Goal: Task Accomplishment & Management: Manage account settings

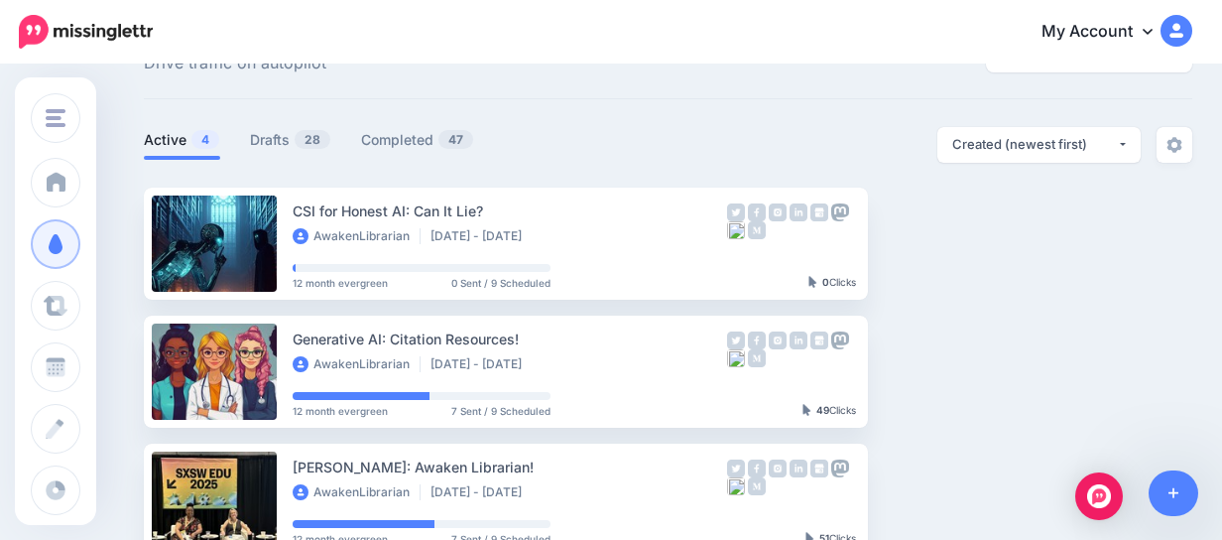
scroll to position [79, 0]
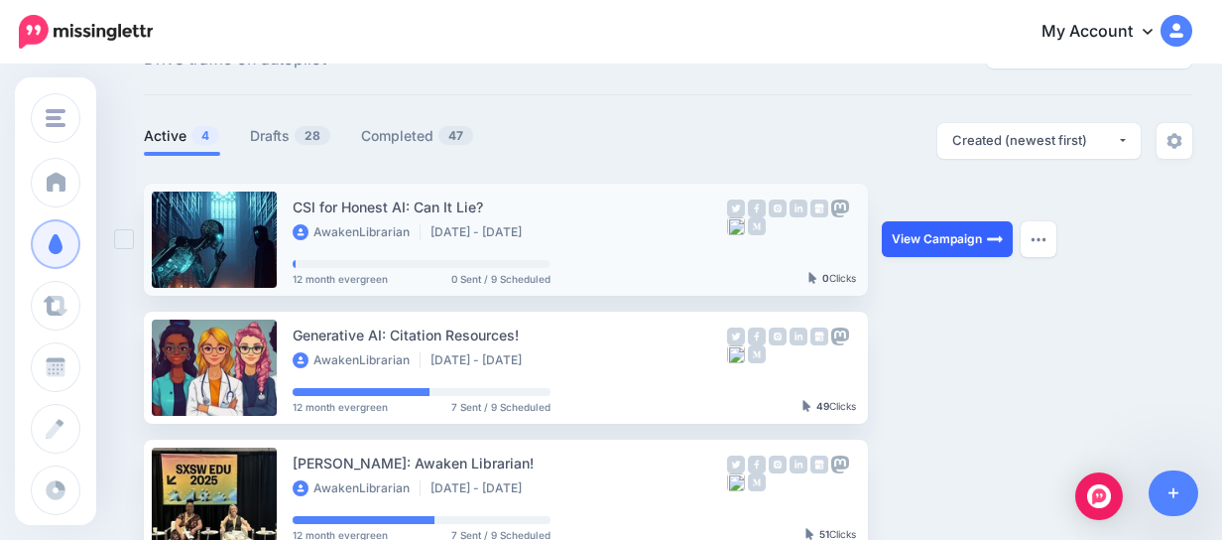
click at [972, 237] on link "View Campaign" at bounding box center [947, 239] width 131 height 36
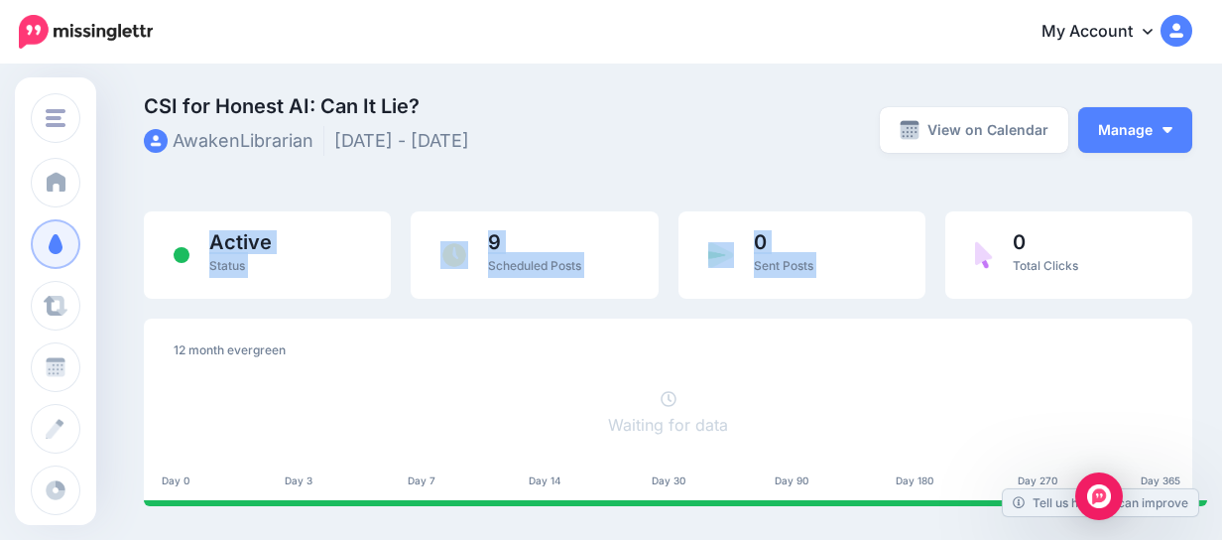
drag, startPoint x: 0, startPoint y: 0, endPoint x: 1232, endPoint y: 65, distance: 1233.9
click at [1221, 65] on html "My Account Dashboard My Account Billing Logout" at bounding box center [611, 270] width 1222 height 540
click at [902, 237] on div "0 Sent Posts" at bounding box center [802, 254] width 247 height 87
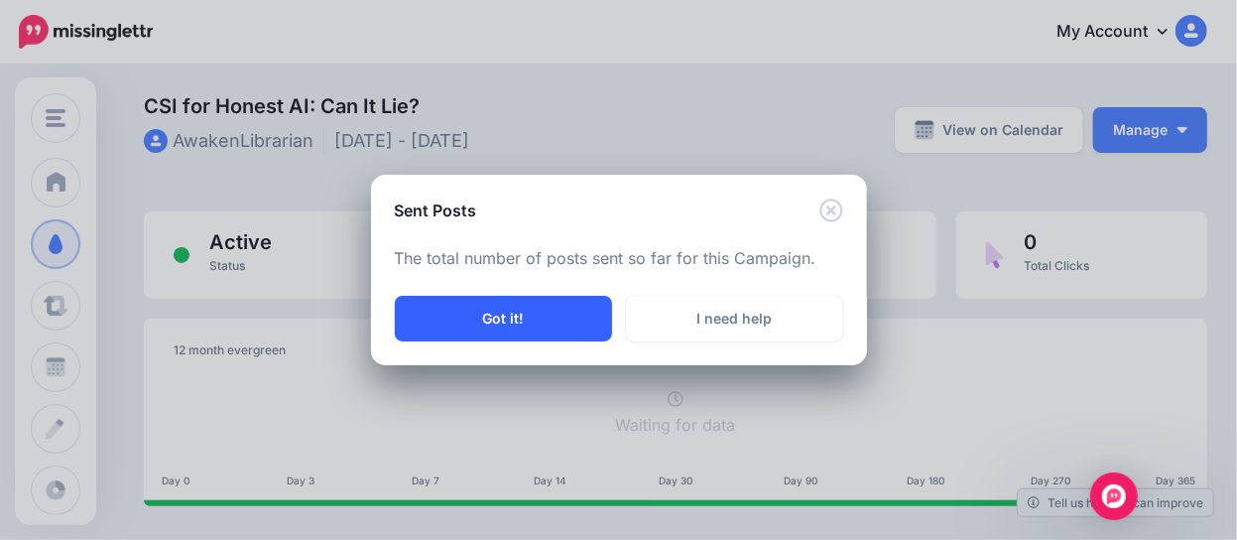
click at [511, 315] on button "Got it!" at bounding box center [503, 319] width 217 height 46
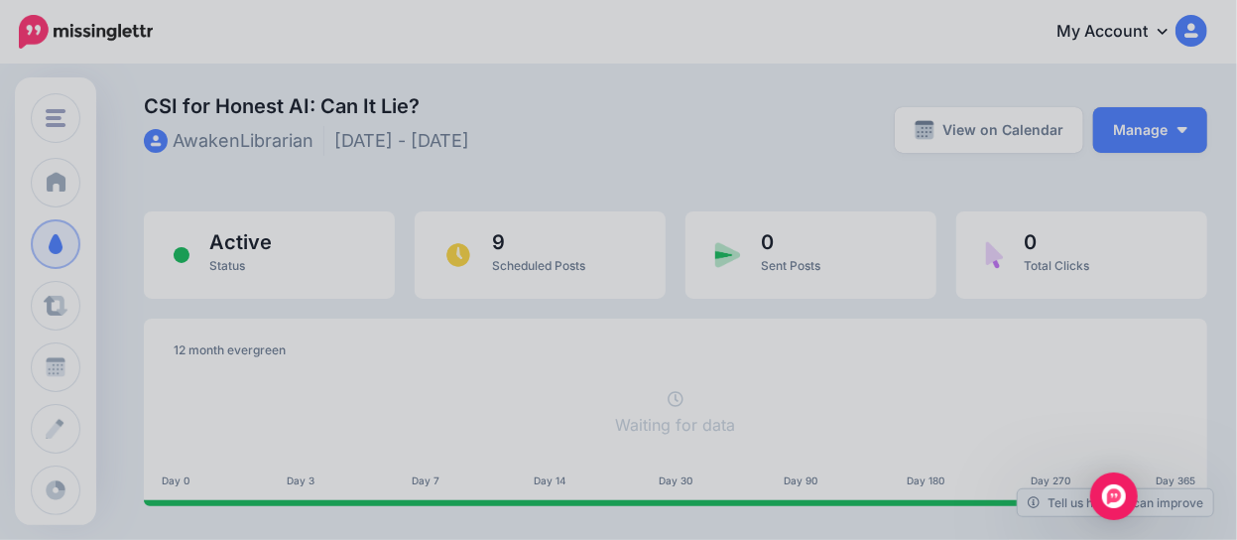
click at [511, 315] on body "My Account Dashboard My Account Billing Logout" at bounding box center [618, 270] width 1237 height 540
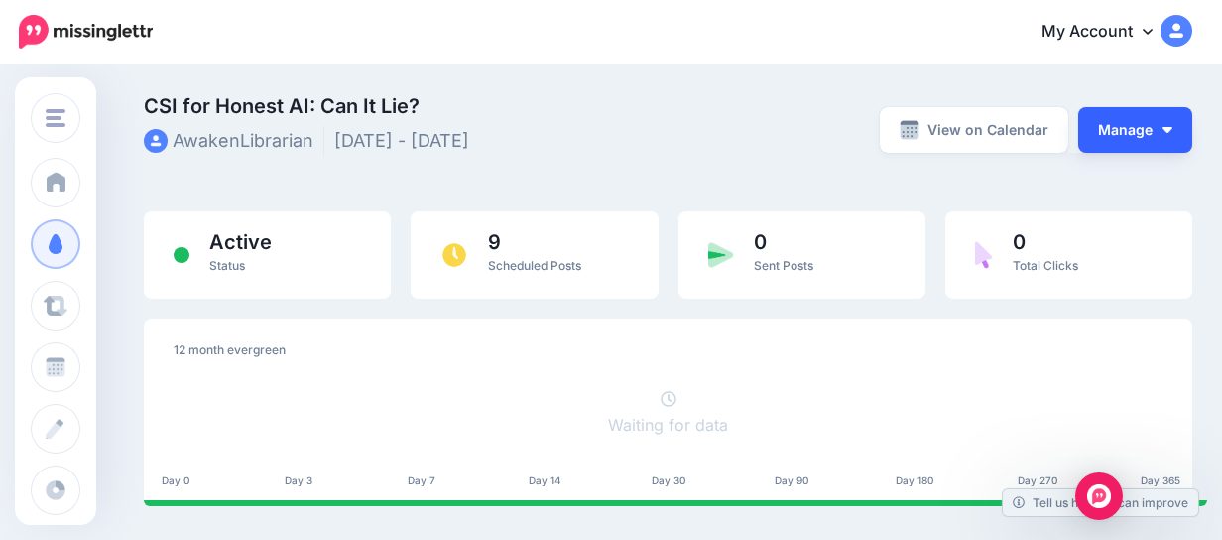
click at [1174, 134] on button "Manage" at bounding box center [1135, 130] width 114 height 46
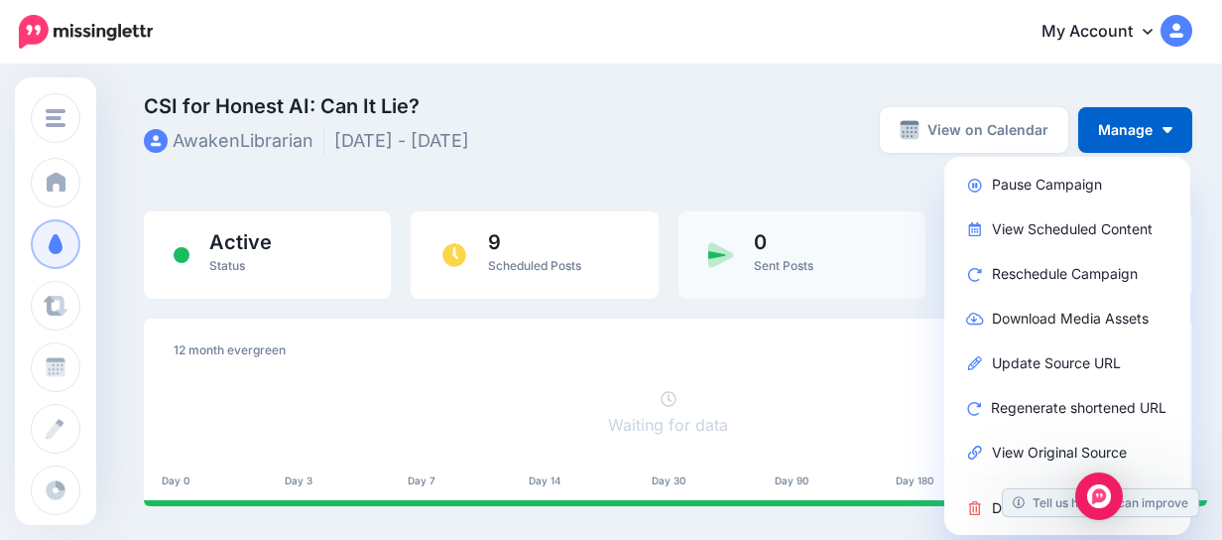
click at [813, 258] on span "Sent Posts" at bounding box center [784, 265] width 60 height 15
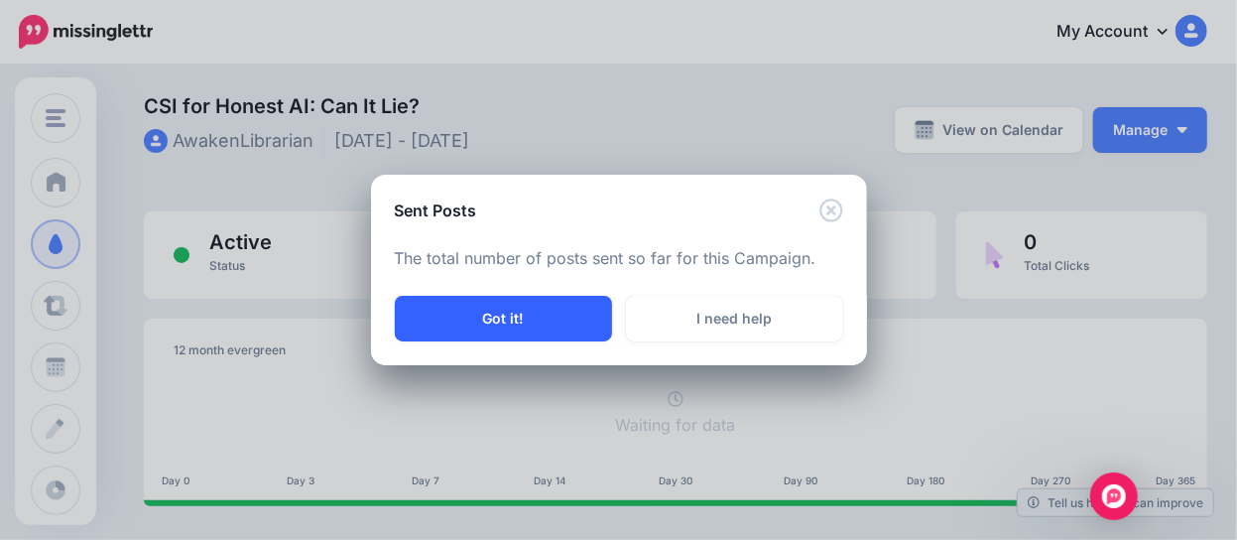
click at [566, 332] on button "Got it!" at bounding box center [503, 319] width 217 height 46
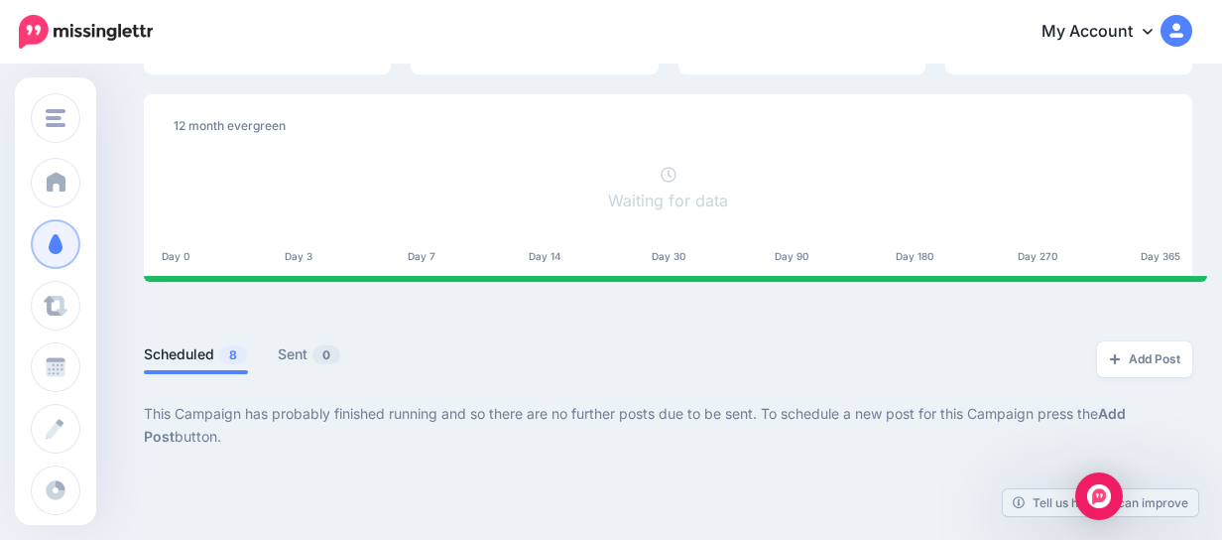
scroll to position [225, 0]
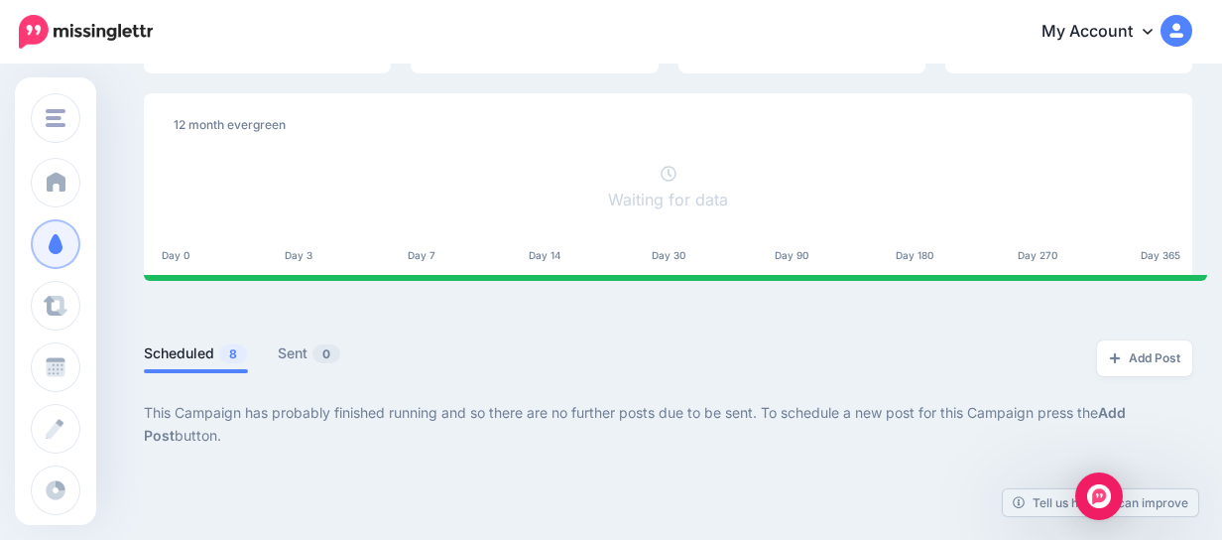
click at [1156, 27] on link "My Account" at bounding box center [1107, 32] width 171 height 49
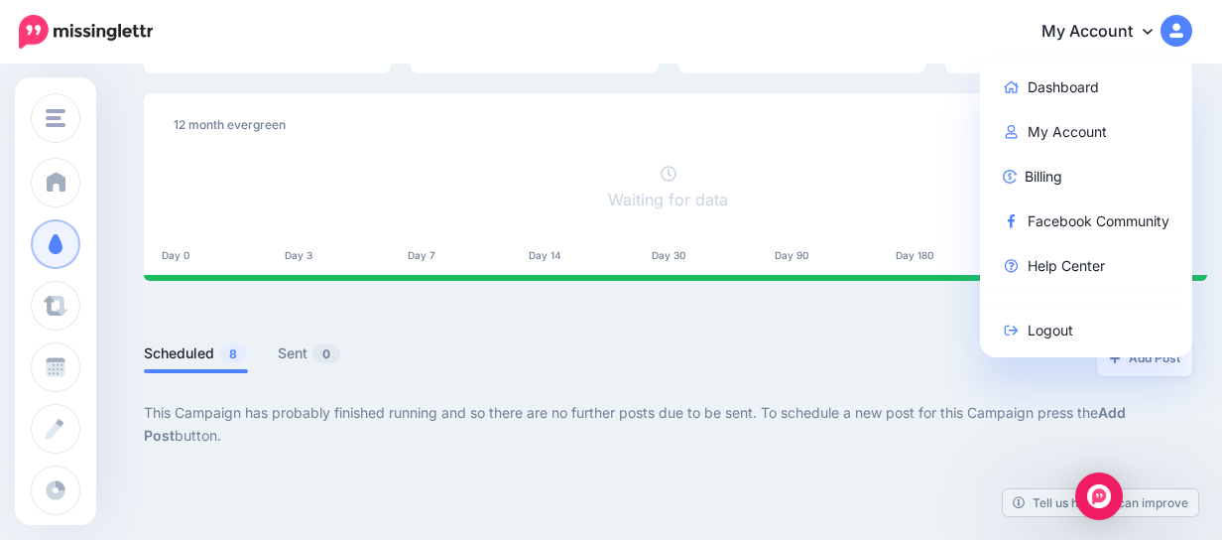
click at [1192, 23] on img at bounding box center [1177, 31] width 32 height 32
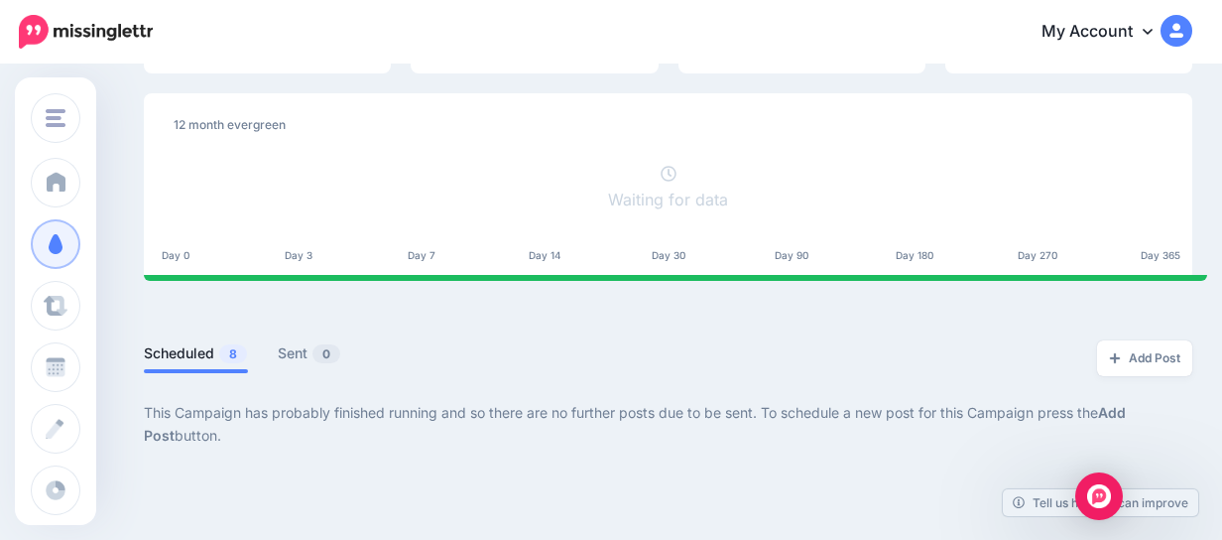
click at [1192, 21] on img at bounding box center [1177, 31] width 32 height 32
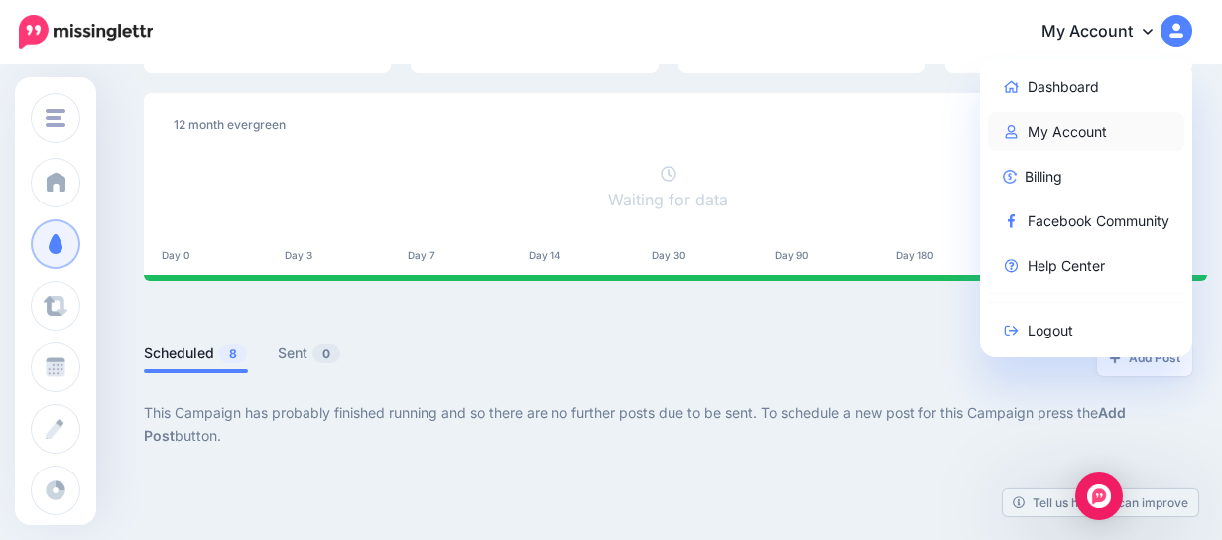
click at [1041, 129] on link "My Account" at bounding box center [1086, 131] width 197 height 39
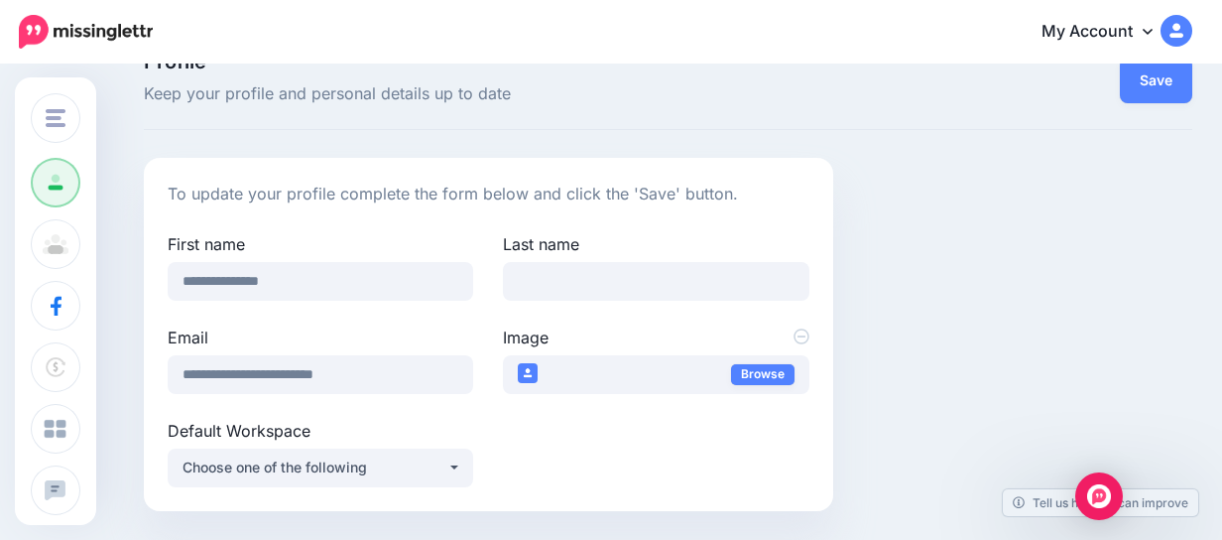
scroll to position [77, 0]
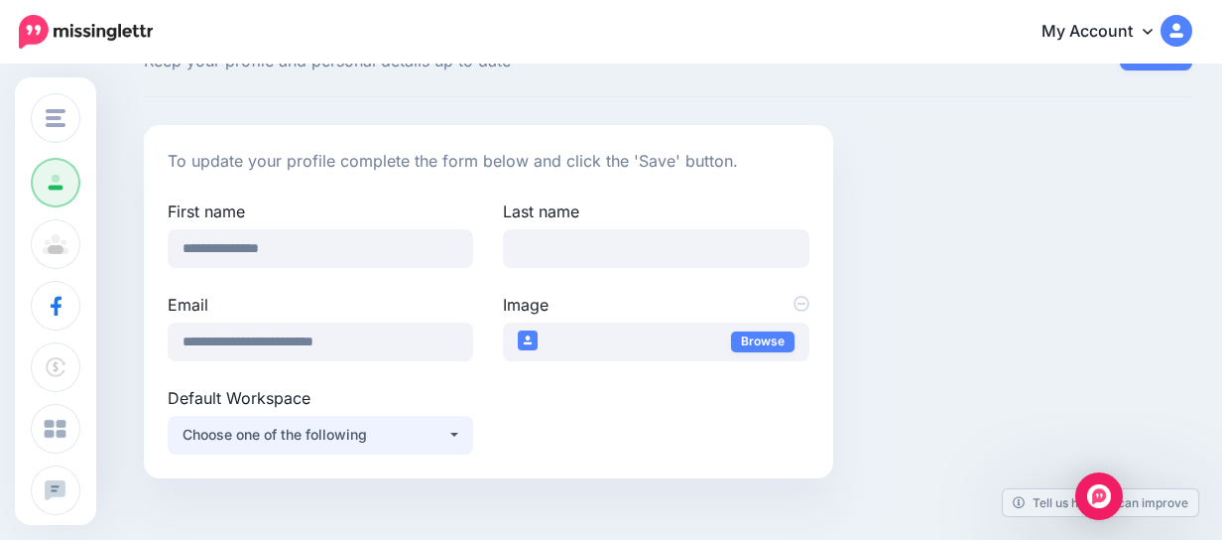
drag, startPoint x: 1236, startPoint y: 115, endPoint x: 463, endPoint y: 443, distance: 839.7
click at [463, 443] on button "Choose one of the following" at bounding box center [321, 435] width 306 height 39
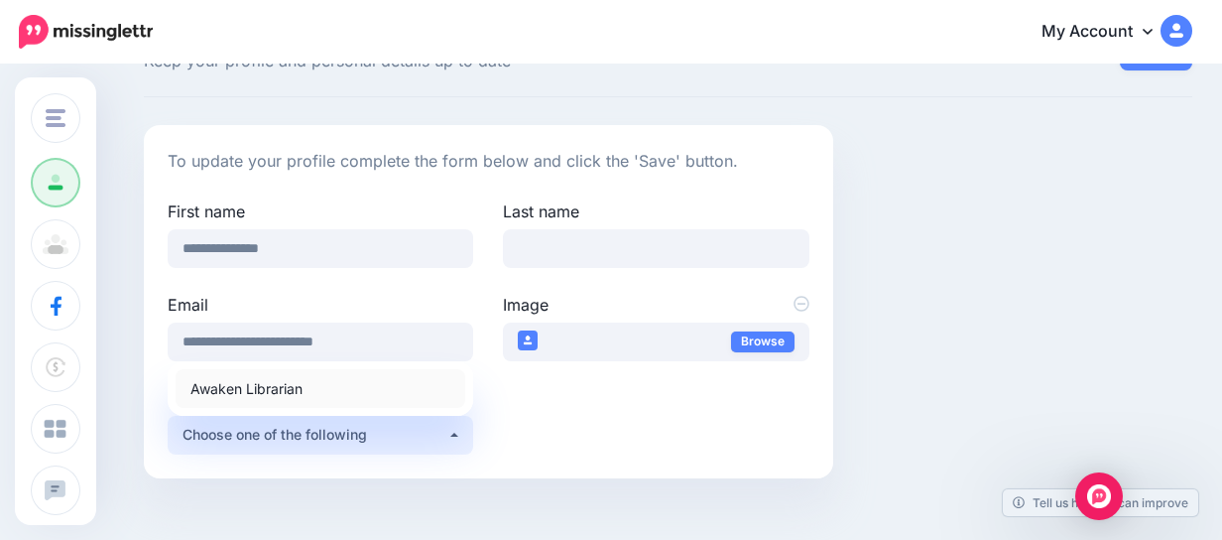
click at [228, 381] on span "Awaken Librarian" at bounding box center [246, 388] width 112 height 24
select select "***"
click at [228, 381] on div "**********" at bounding box center [320, 339] width 335 height 93
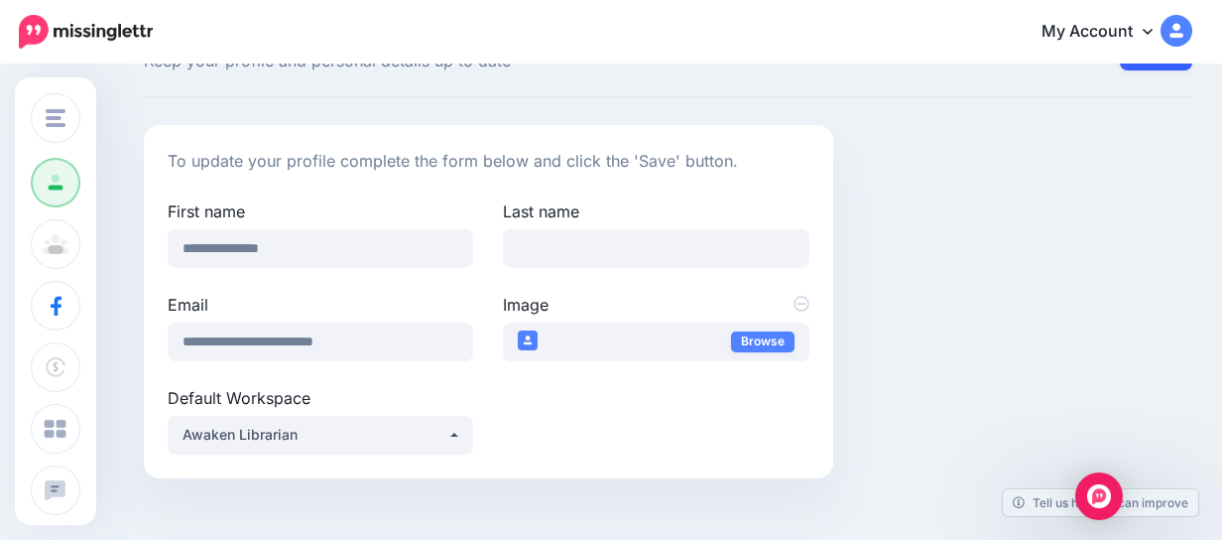
click at [1176, 67] on button "Save" at bounding box center [1156, 48] width 72 height 46
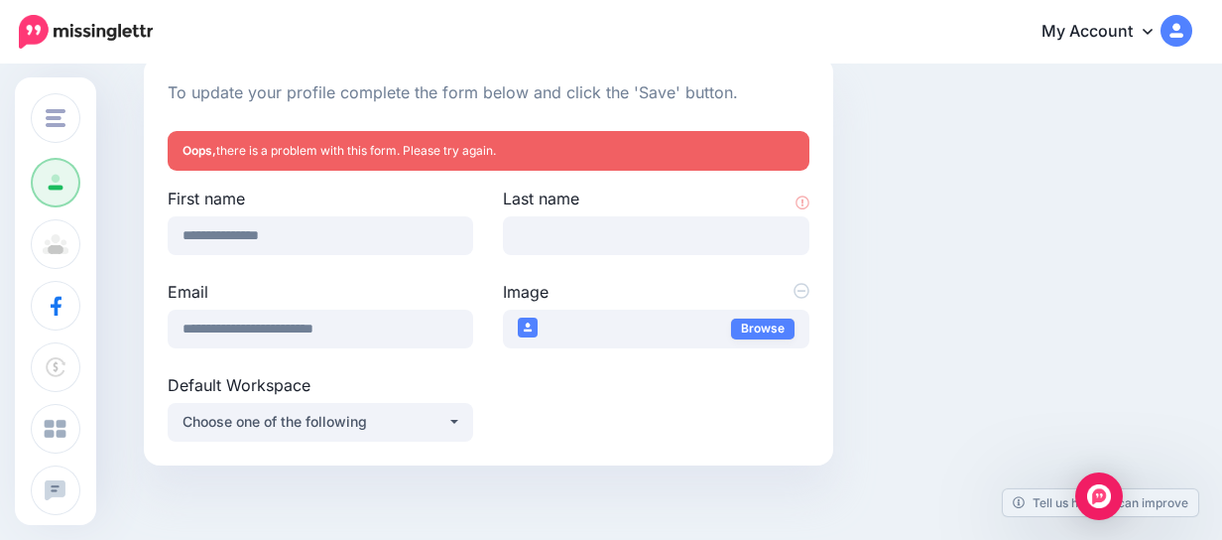
scroll to position [145, 0]
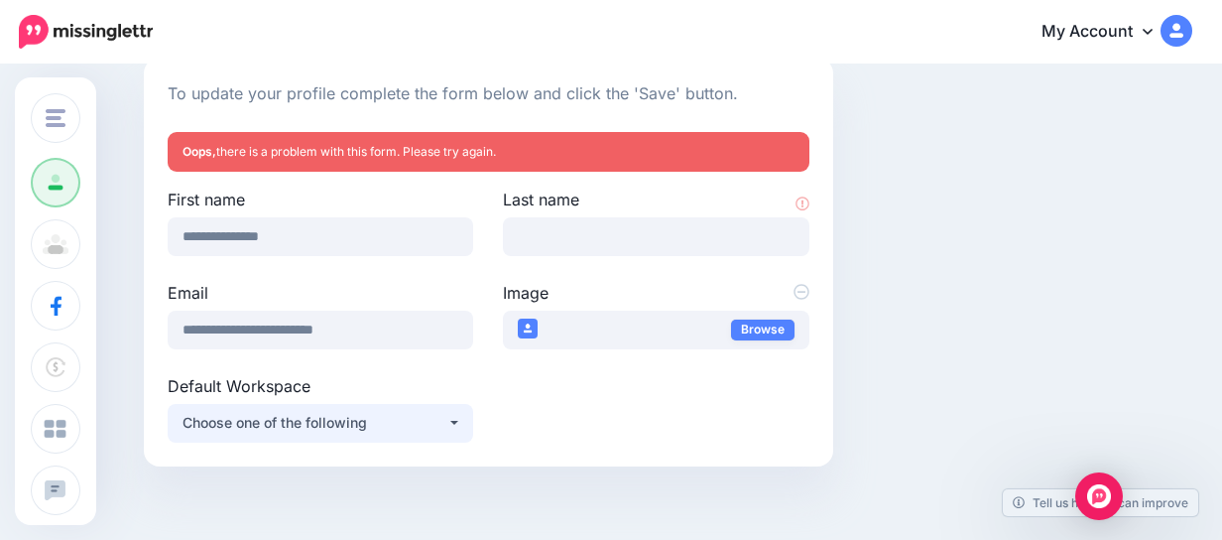
click at [443, 428] on div "Choose one of the following" at bounding box center [315, 423] width 265 height 24
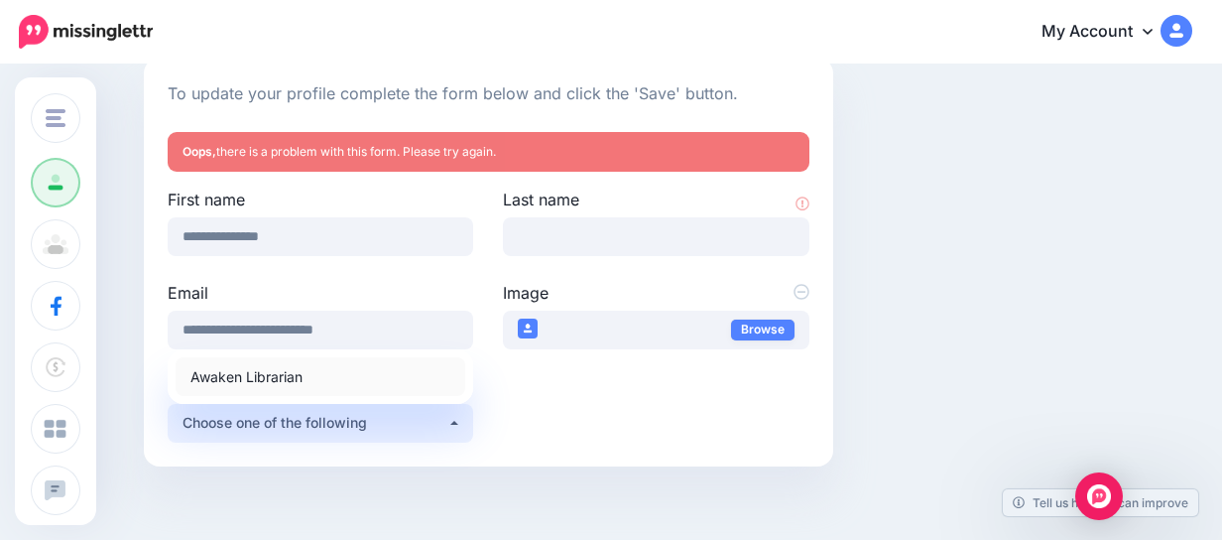
click at [316, 377] on link "Awaken Librarian" at bounding box center [321, 376] width 290 height 39
select select "***"
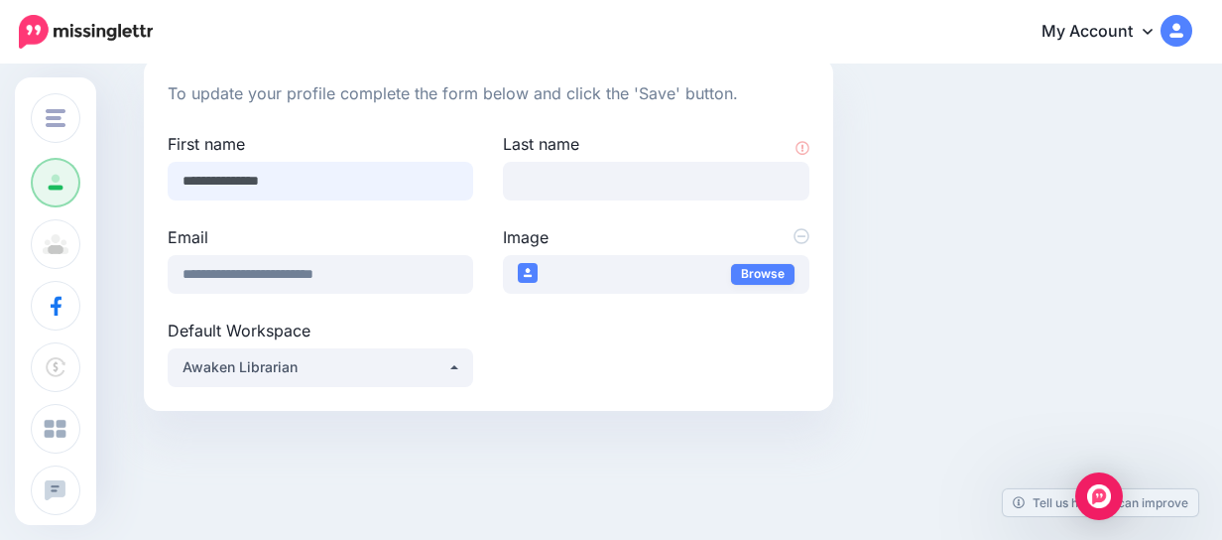
click at [325, 179] on input "**********" at bounding box center [321, 181] width 306 height 39
type input "******"
click at [608, 166] on input "Last name" at bounding box center [656, 181] width 306 height 39
type input "*********"
click at [762, 271] on link "Browse" at bounding box center [762, 274] width 63 height 21
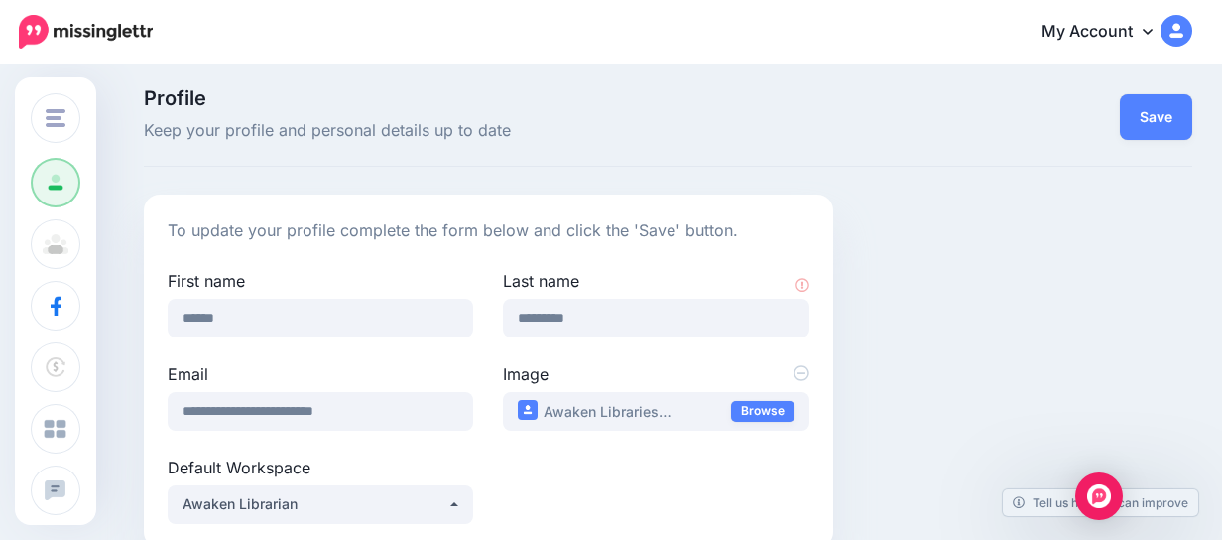
scroll to position [7, 0]
click at [1162, 121] on button "Save" at bounding box center [1156, 118] width 72 height 46
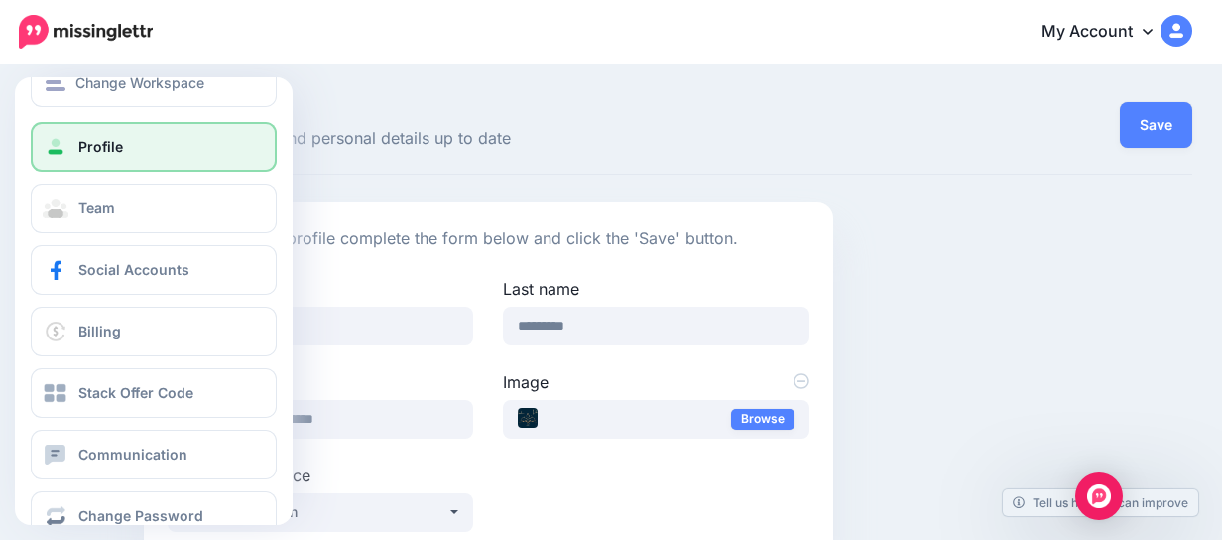
scroll to position [79, 0]
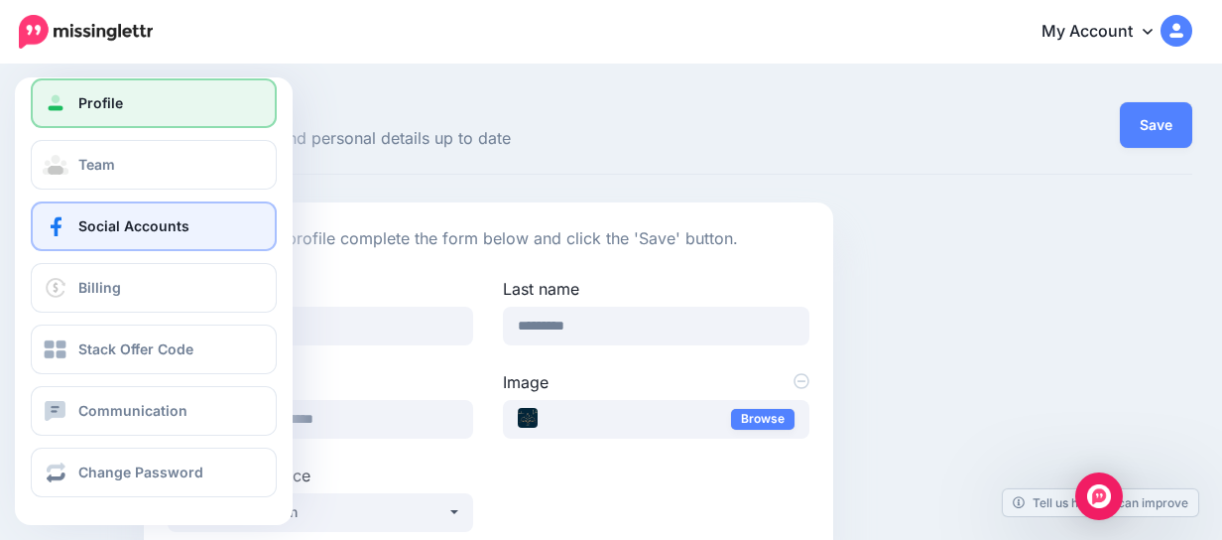
click at [85, 226] on span "Social Accounts" at bounding box center [133, 225] width 111 height 17
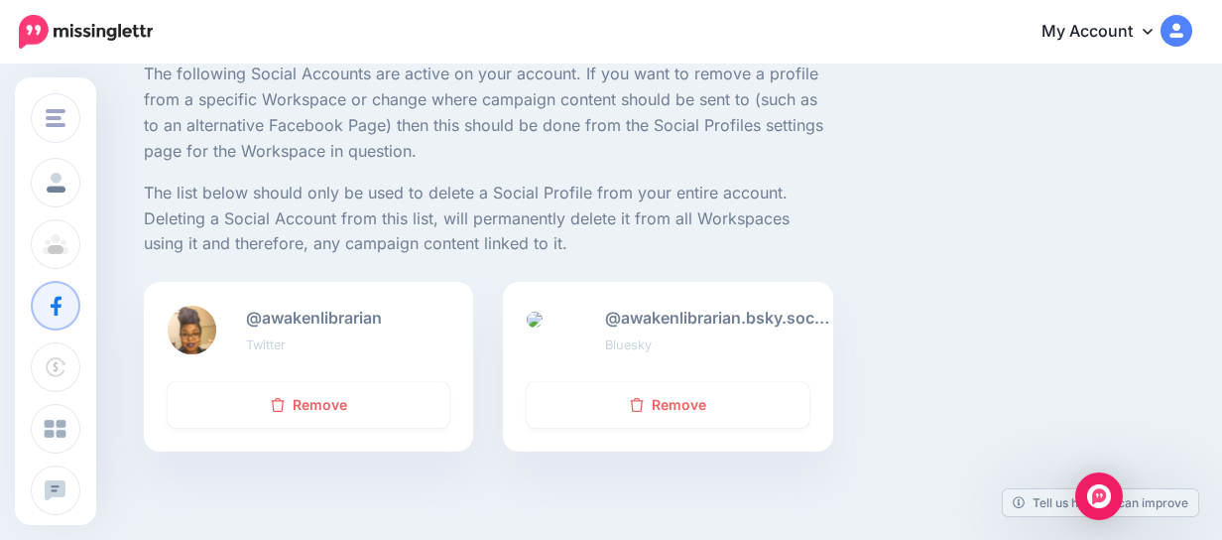
scroll to position [165, 0]
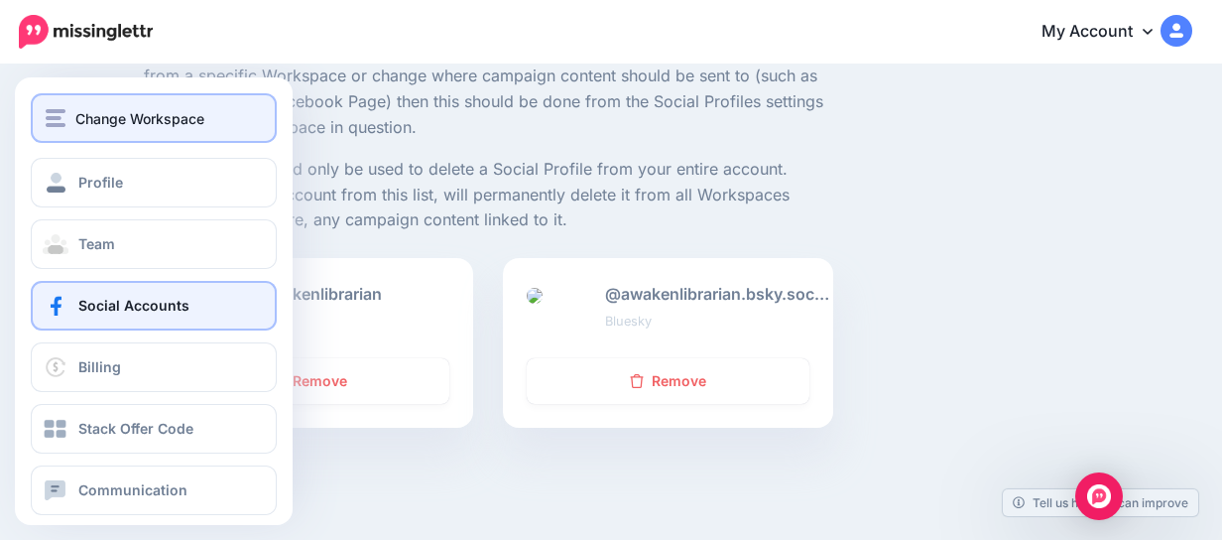
click at [115, 136] on button "Change Workspace" at bounding box center [154, 118] width 246 height 50
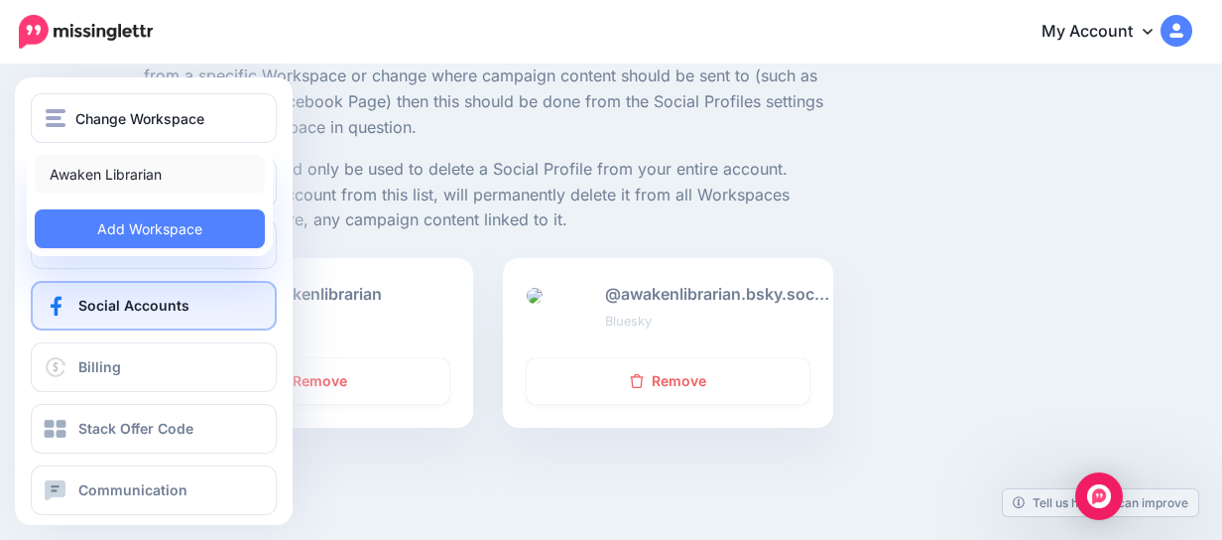
click at [64, 170] on link "Awaken Librarian" at bounding box center [150, 174] width 230 height 39
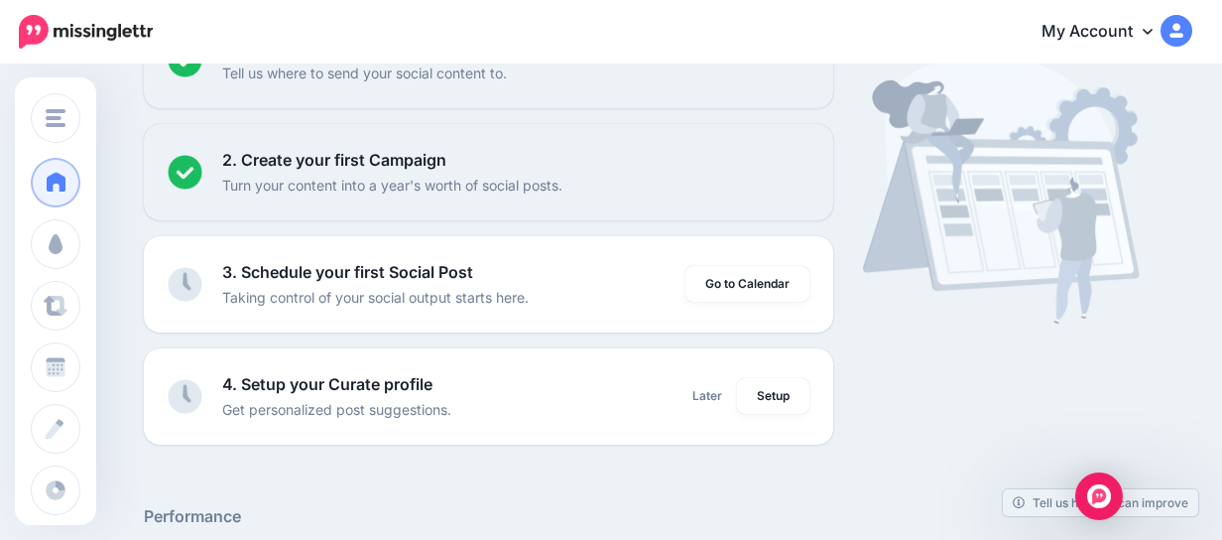
scroll to position [275, 0]
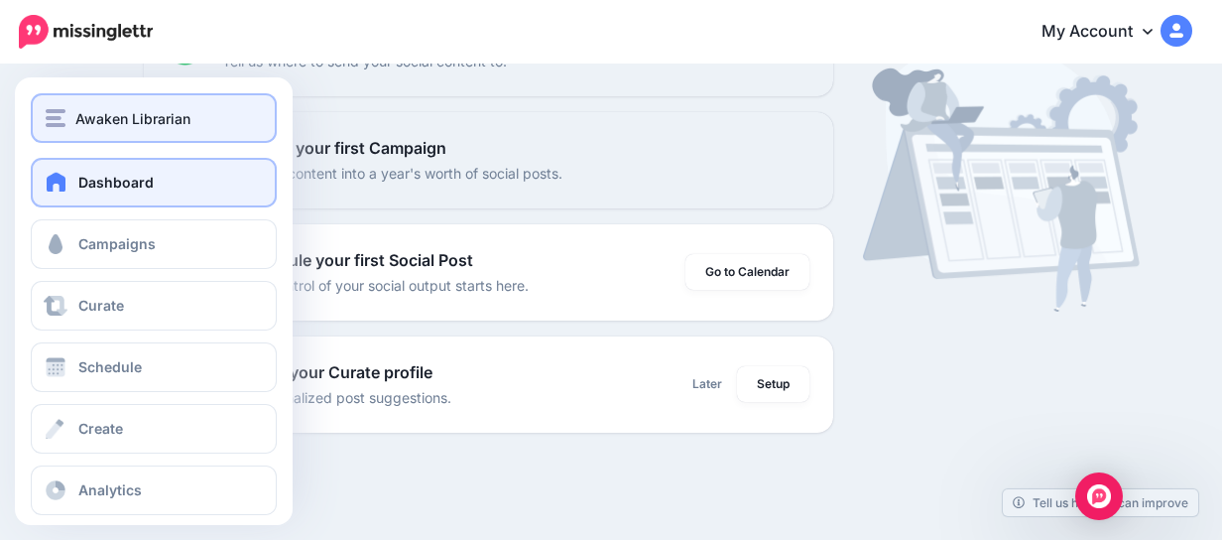
click at [66, 120] on div "Awaken Librarian" at bounding box center [154, 118] width 216 height 23
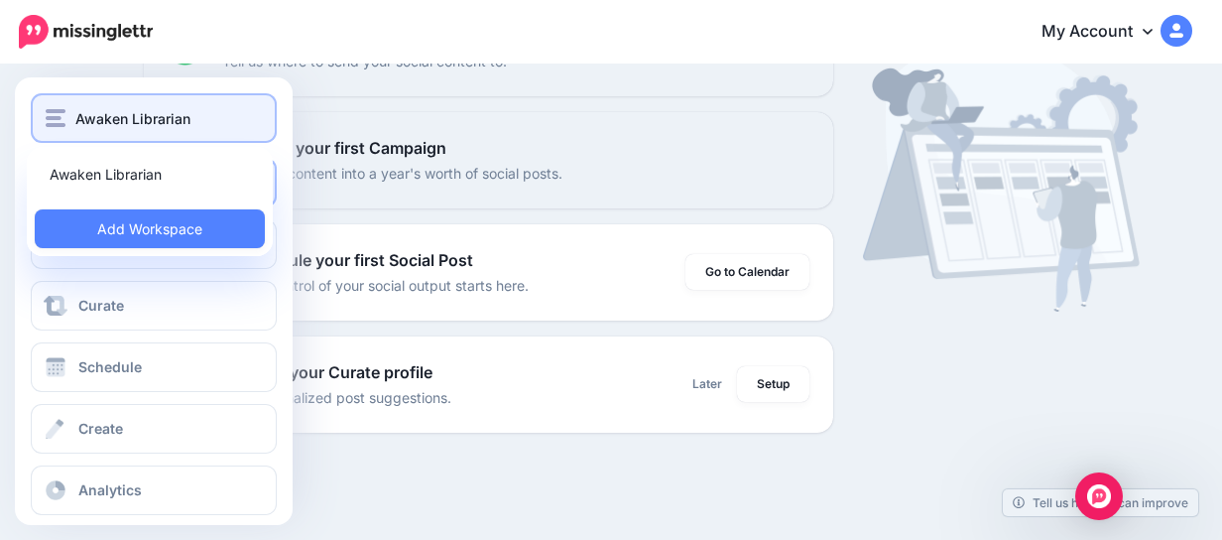
click at [126, 101] on button "Awaken Librarian" at bounding box center [154, 118] width 246 height 50
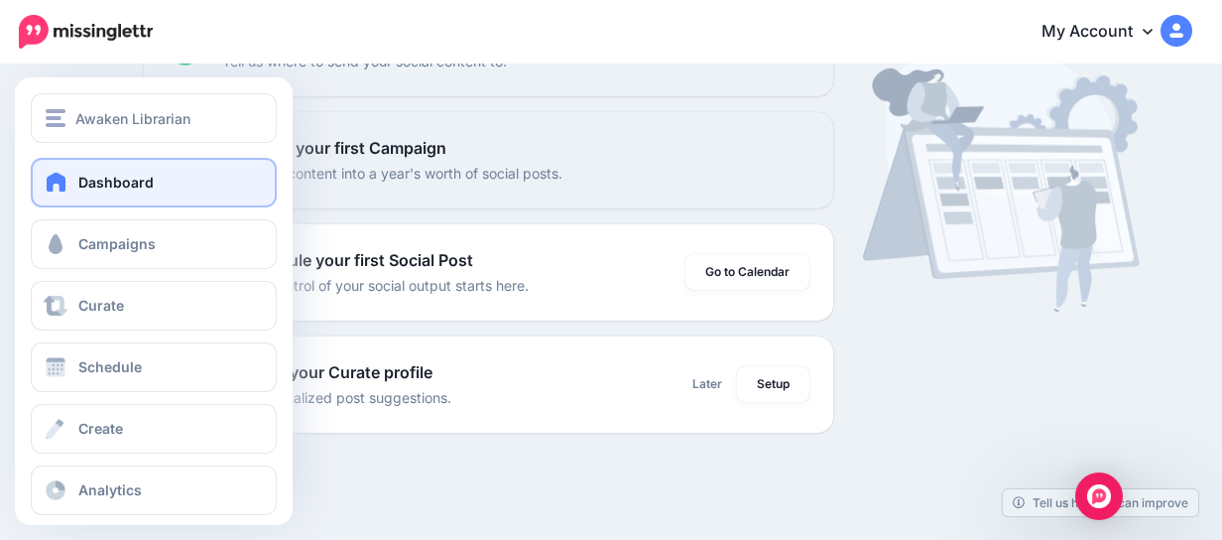
click at [101, 195] on link "Dashboard" at bounding box center [154, 183] width 246 height 50
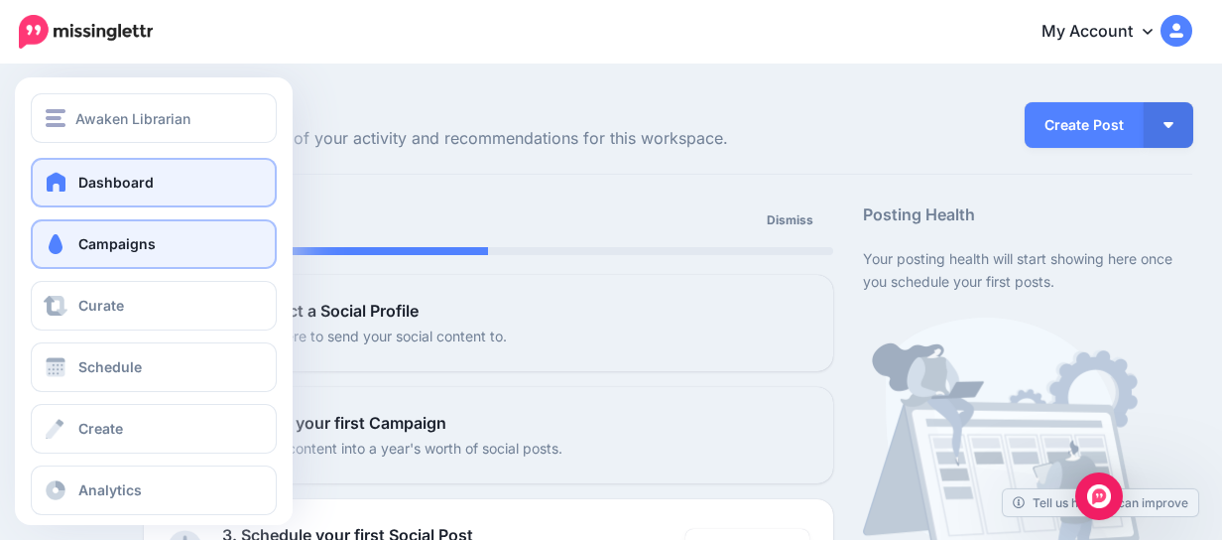
click at [83, 233] on link "Campaigns" at bounding box center [154, 244] width 246 height 50
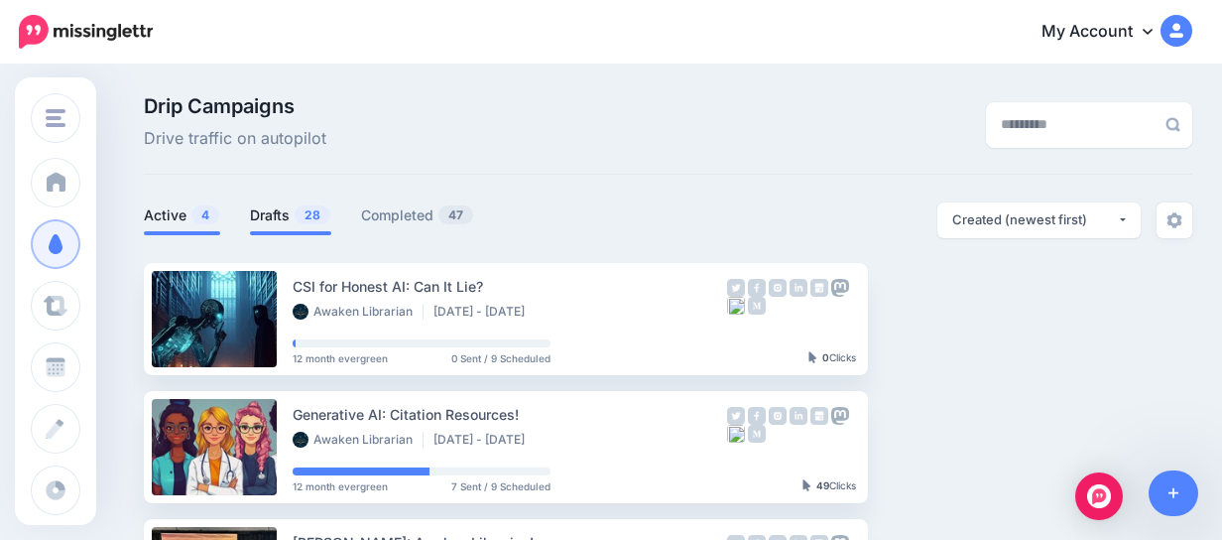
click at [257, 220] on link "Drafts 28" at bounding box center [290, 215] width 81 height 24
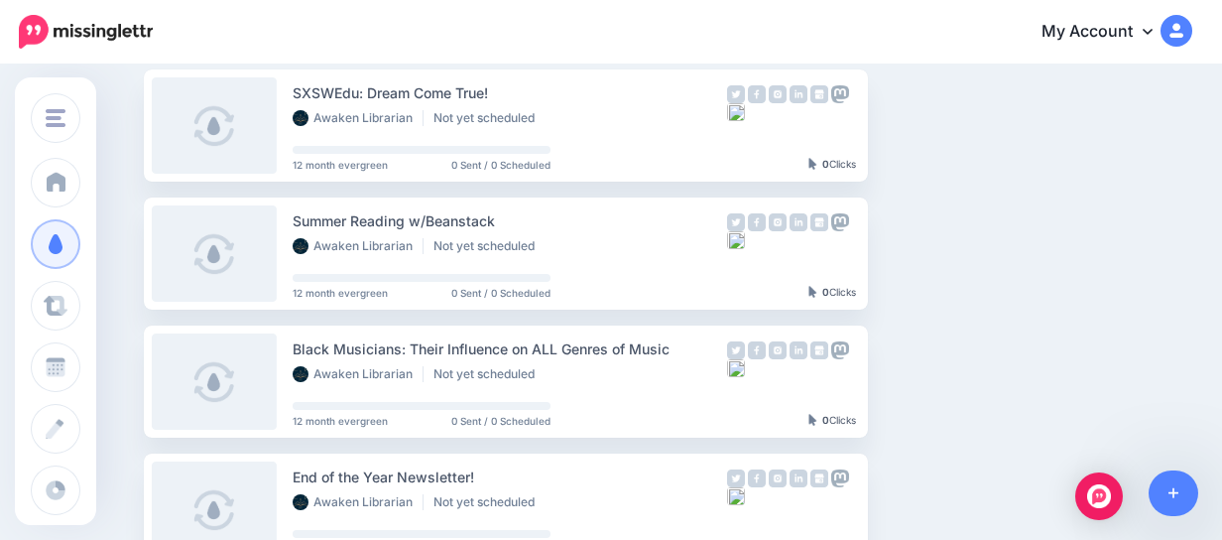
scroll to position [63, 0]
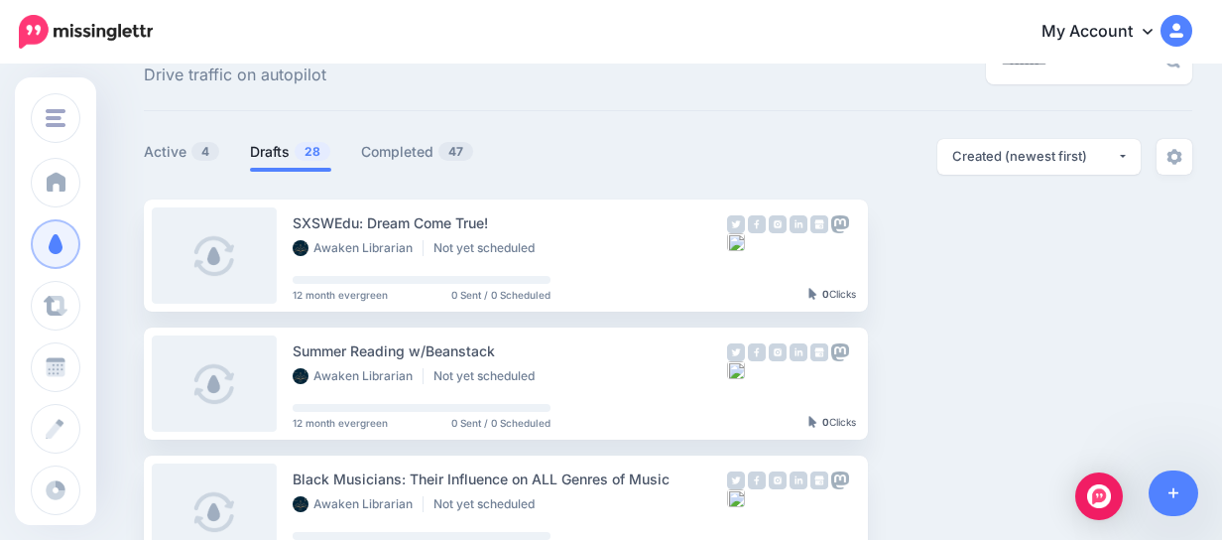
drag, startPoint x: 1222, startPoint y: 96, endPoint x: 601, endPoint y: 104, distance: 621.1
click at [601, 104] on div "Drip Campaigns Drive traffic on autopilot" at bounding box center [668, 72] width 1049 height 78
click at [914, 250] on link "Setup Campaign" at bounding box center [949, 255] width 135 height 36
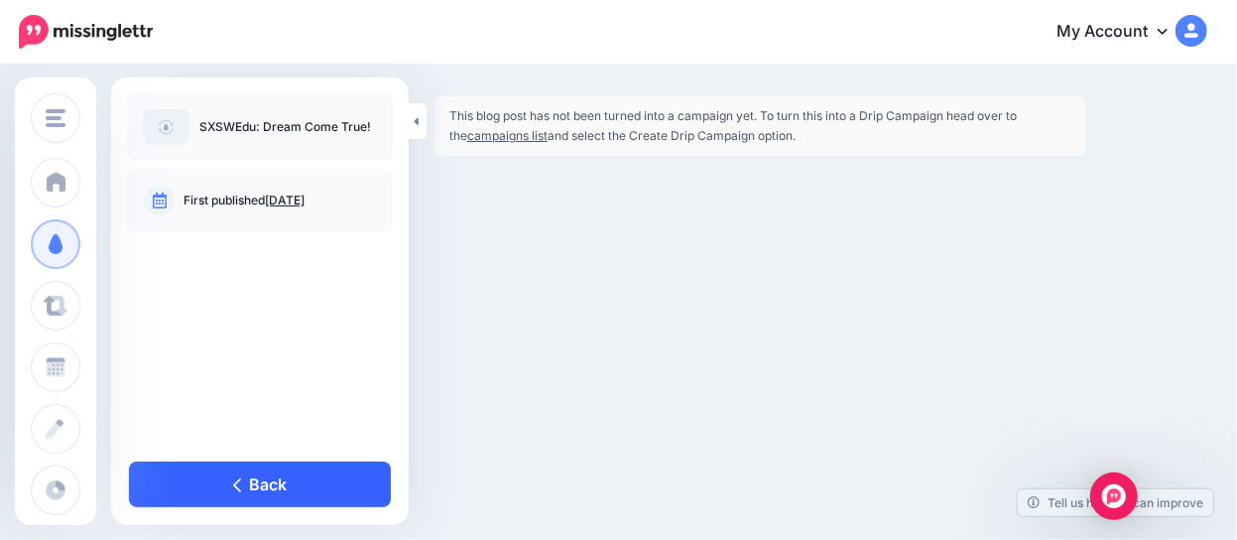
click at [250, 487] on link "Back" at bounding box center [260, 484] width 262 height 46
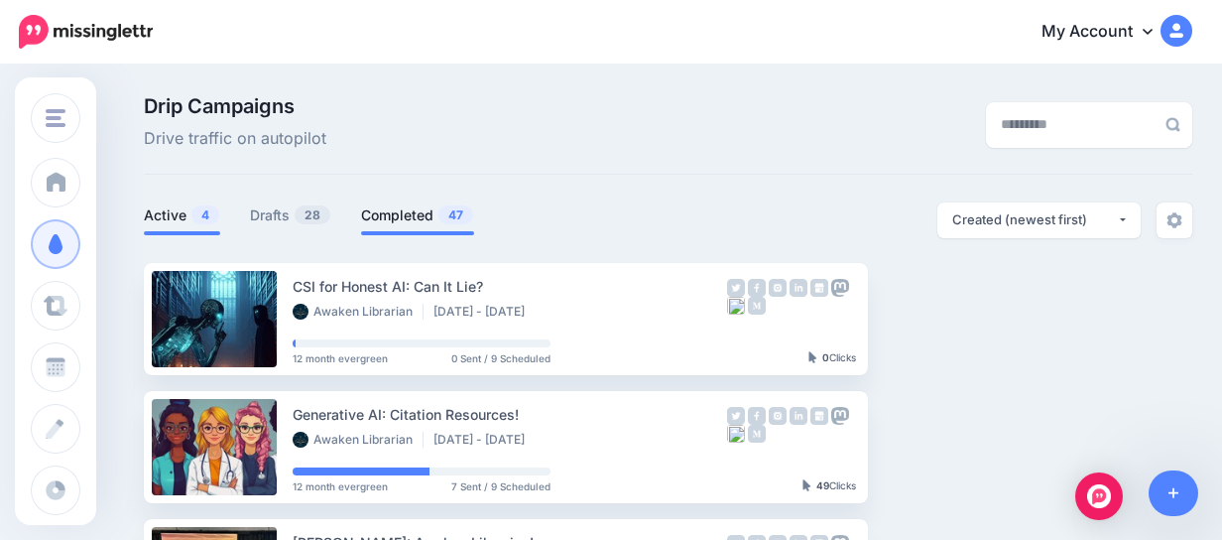
click at [409, 220] on link "Completed 47" at bounding box center [417, 215] width 113 height 24
